Goal: Find specific page/section: Find specific page/section

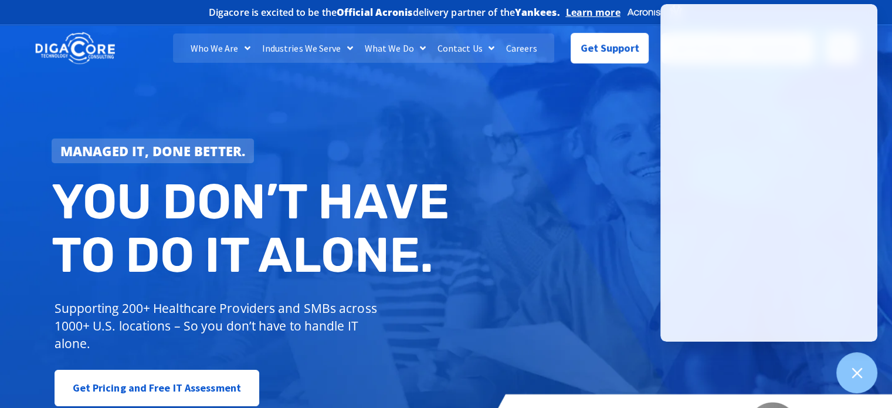
click at [439, 210] on h2 "You don’t have to do IT alone." at bounding box center [253, 228] width 403 height 107
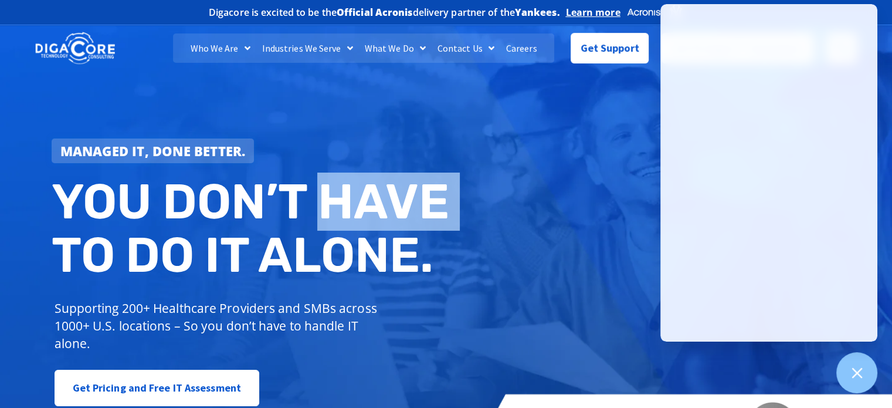
click at [439, 209] on h2 "You don’t have to do IT alone." at bounding box center [253, 228] width 403 height 107
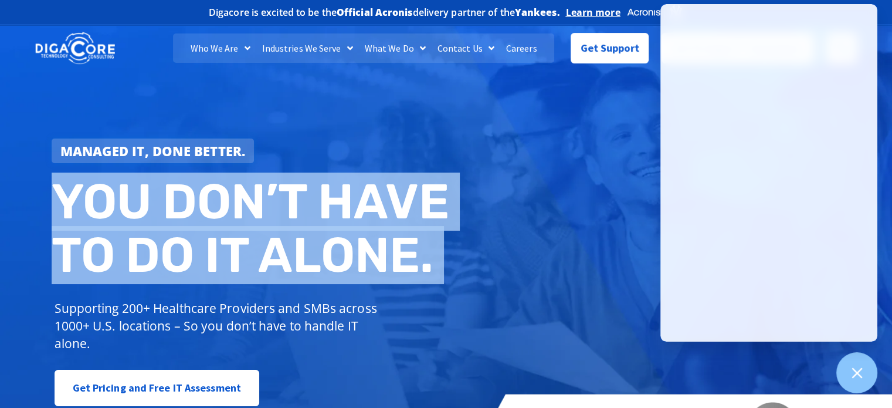
click at [439, 209] on h2 "You don’t have to do IT alone." at bounding box center [253, 228] width 403 height 107
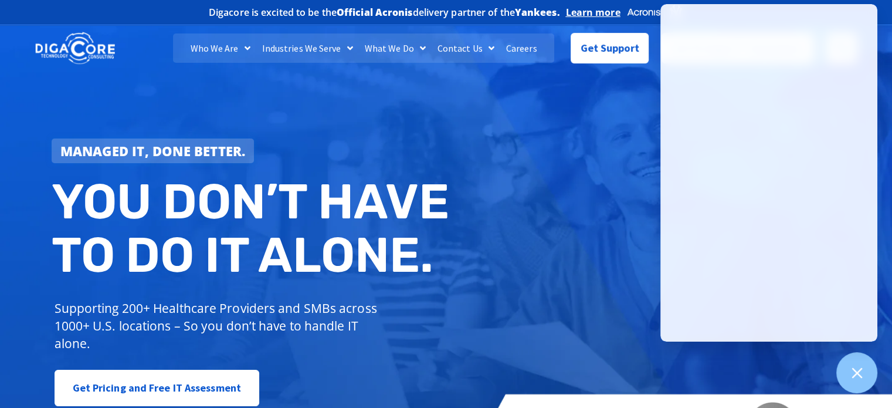
click at [457, 99] on div "Managed IT, done better. You don’t have to do IT alone. Supporting 200+ Healthc…" at bounding box center [446, 239] width 892 height 439
click at [530, 49] on link "Careers" at bounding box center [521, 47] width 43 height 29
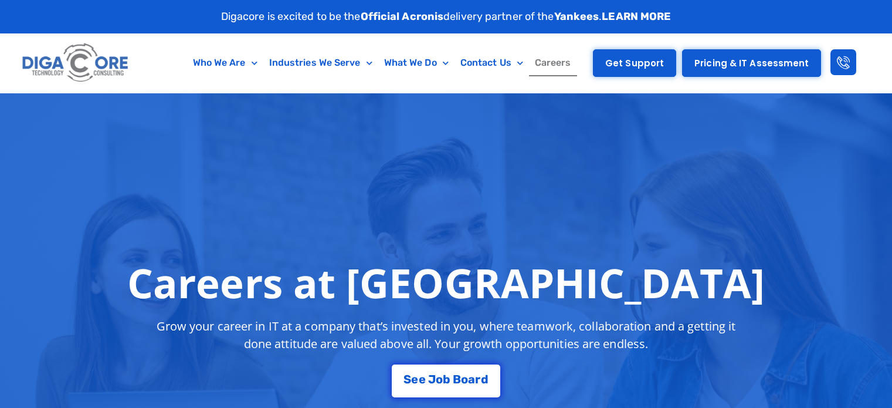
click at [629, 67] on span "Get Support" at bounding box center [634, 63] width 59 height 9
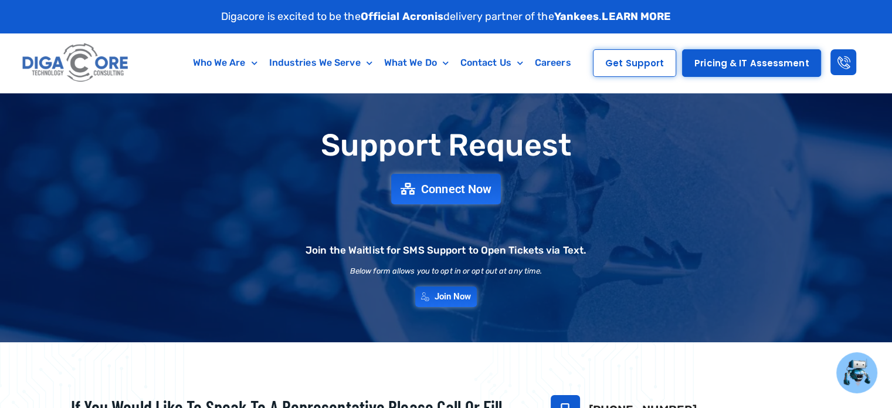
click at [87, 52] on img at bounding box center [75, 63] width 113 height 48
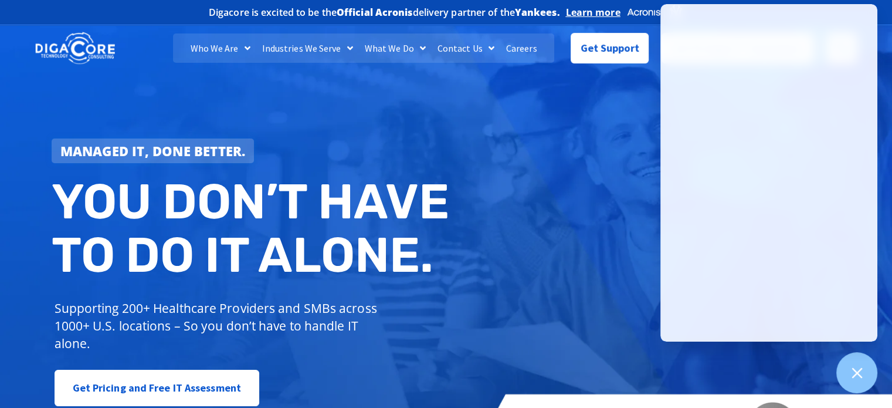
click at [544, 370] on div "Managed IT, done better. You don’t have to do IT alone. Supporting 200+ Healthc…" at bounding box center [446, 239] width 892 height 439
click at [487, 271] on div at bounding box center [660, 272] width 374 height 12
